Goal: Find specific page/section: Find specific page/section

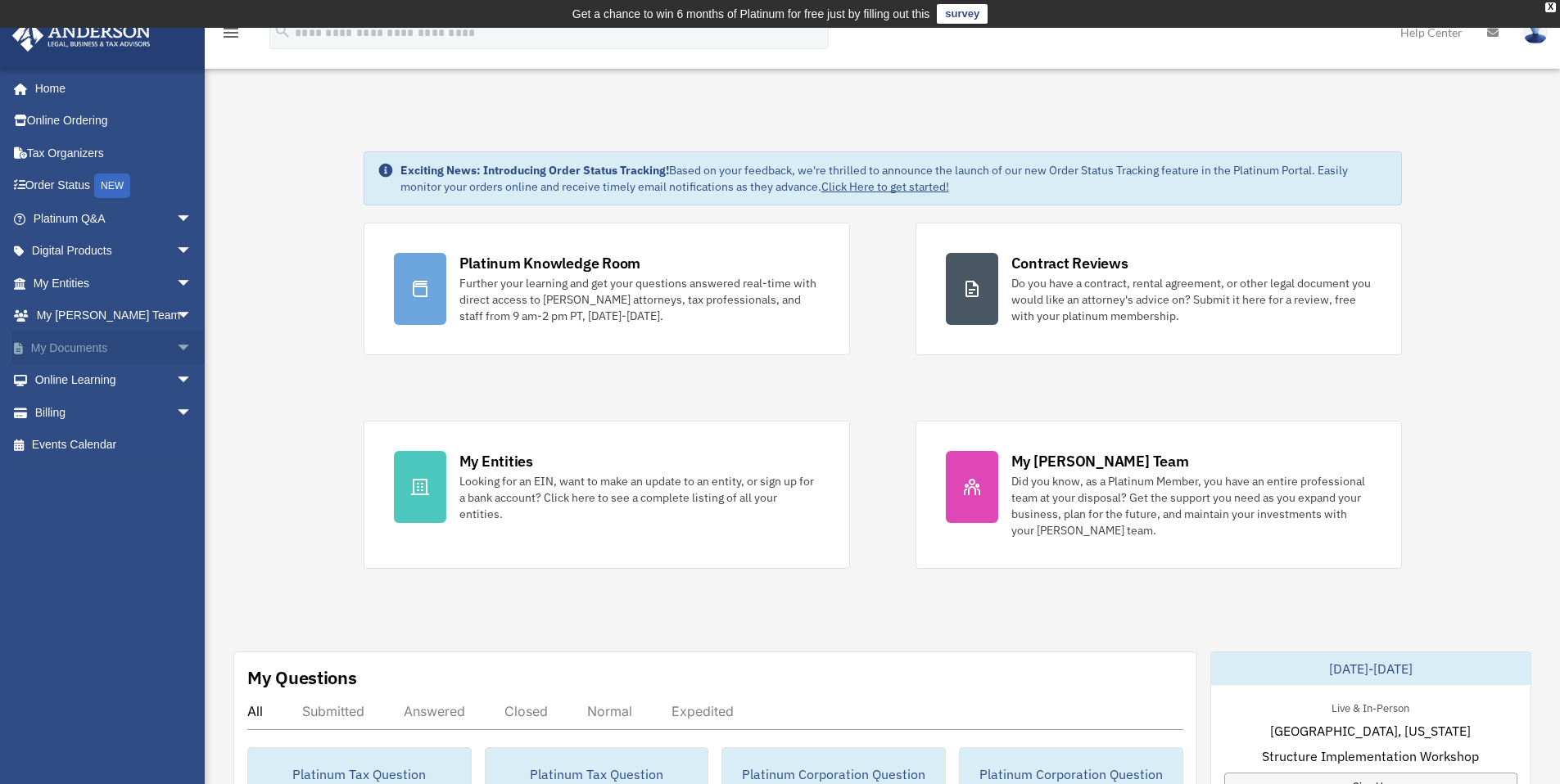
click at [91, 346] on link "My Documents arrow_drop_down" at bounding box center [115, 348] width 206 height 33
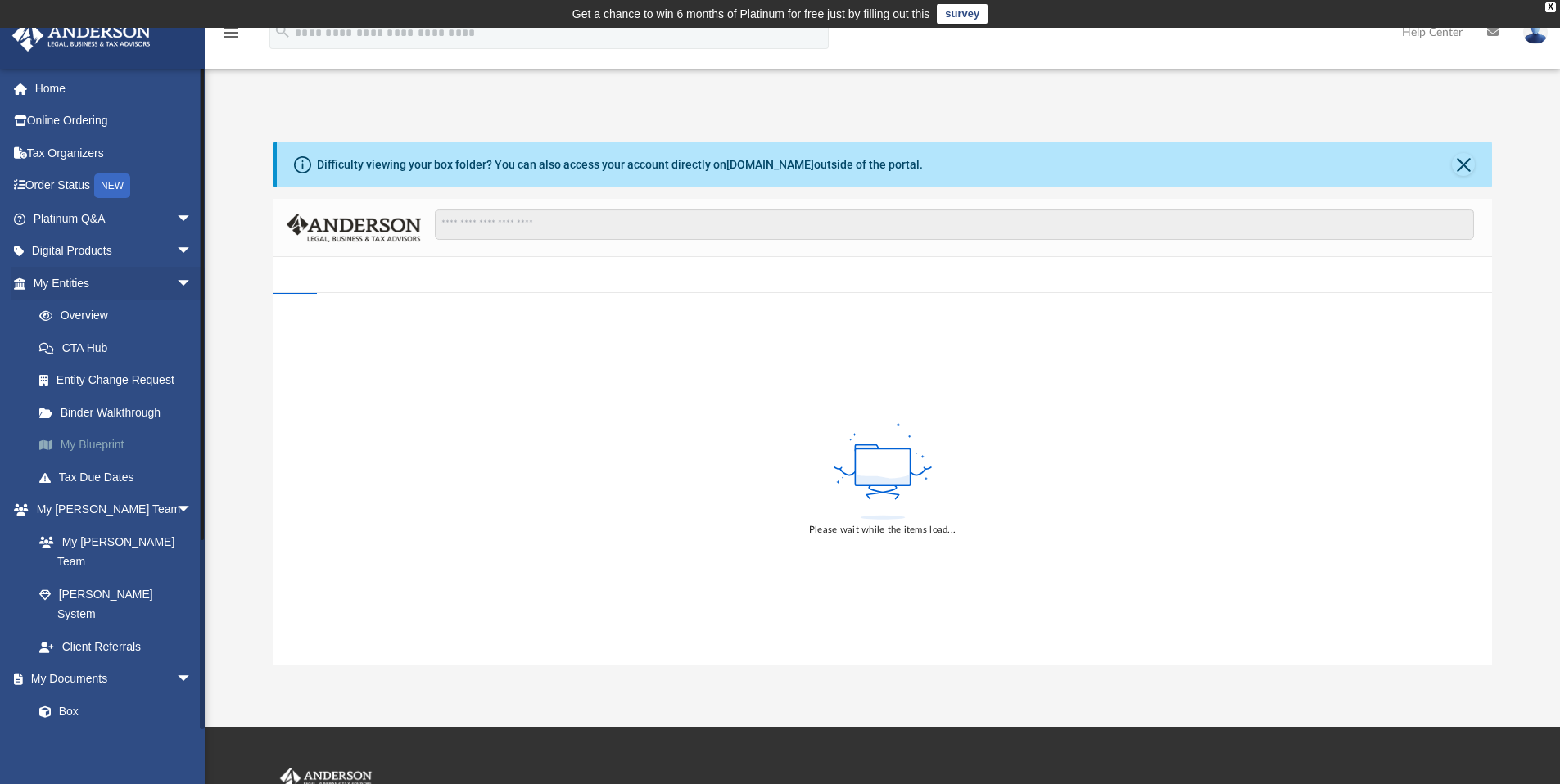
click at [89, 445] on link "My Blueprint" at bounding box center [121, 446] width 194 height 33
